Goal: Information Seeking & Learning: Understand process/instructions

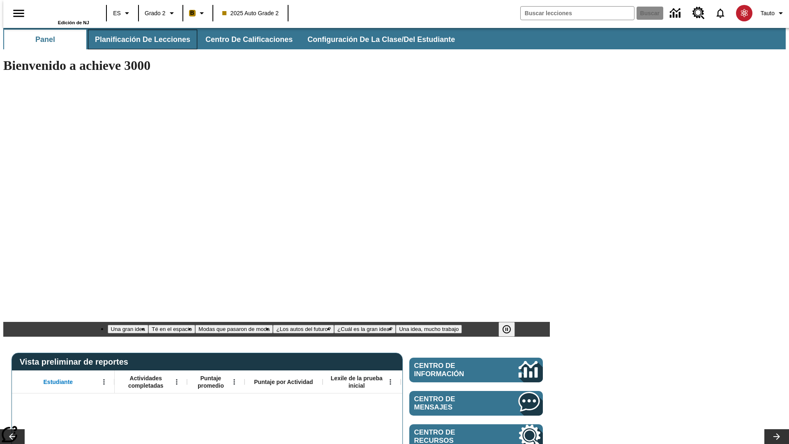
click at [138, 39] on span "Planificación de lecciones" at bounding box center [142, 39] width 95 height 9
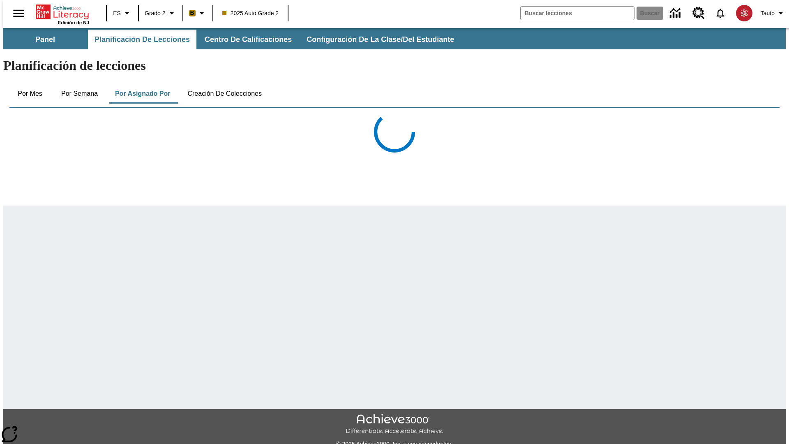
click at [223, 84] on button "Creación de colecciones" at bounding box center [224, 94] width 87 height 20
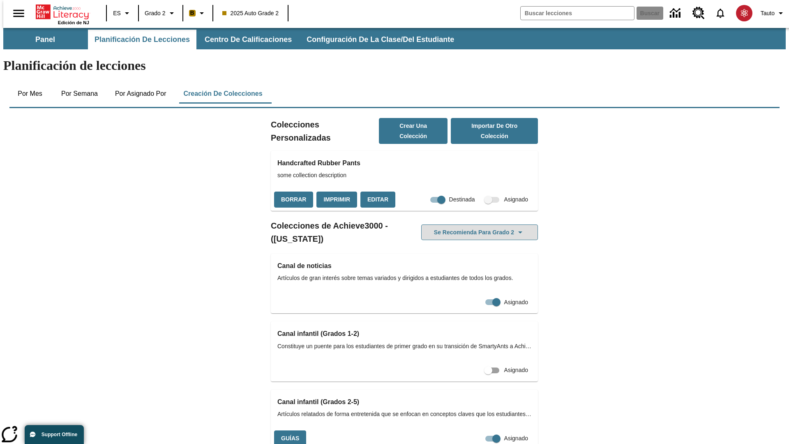
click at [466, 224] on button "Se recomienda para Grado 2" at bounding box center [479, 232] width 117 height 16
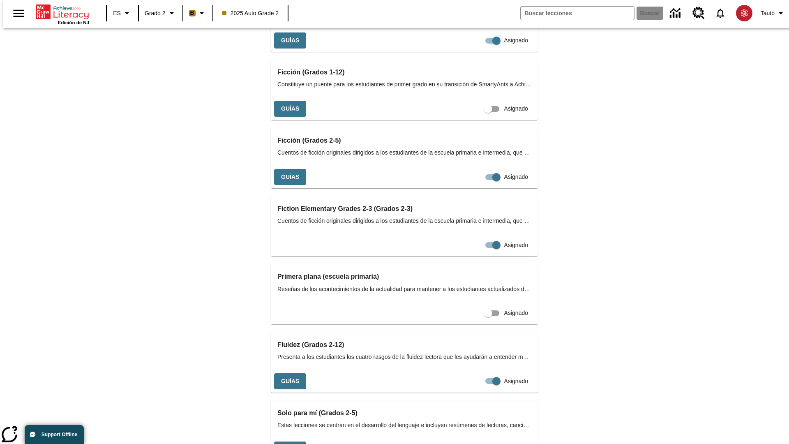
click at [473, 48] on input "Asignado" at bounding box center [496, 41] width 47 height 16
checkbox input "false"
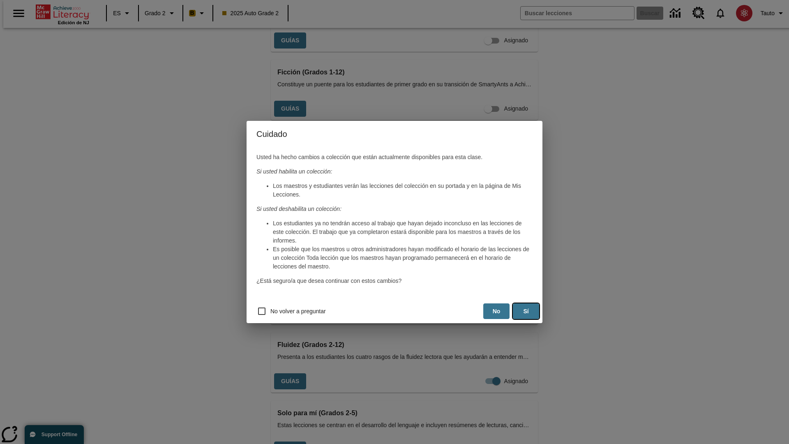
click at [526, 311] on button "Sí" at bounding box center [526, 311] width 26 height 16
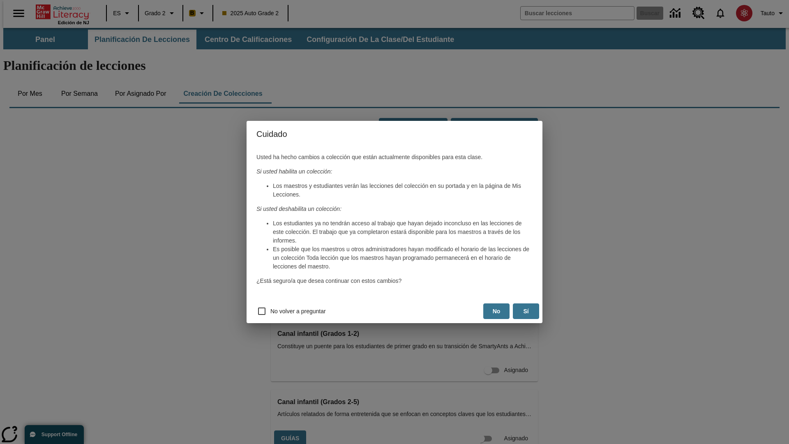
scroll to position [0, 7]
